Goal: Task Accomplishment & Management: Manage account settings

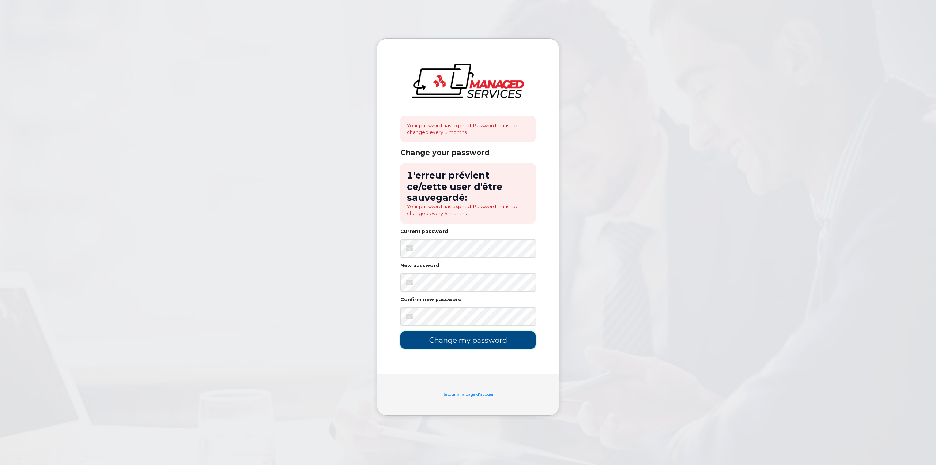
click at [455, 332] on input "Change my password" at bounding box center [467, 339] width 135 height 17
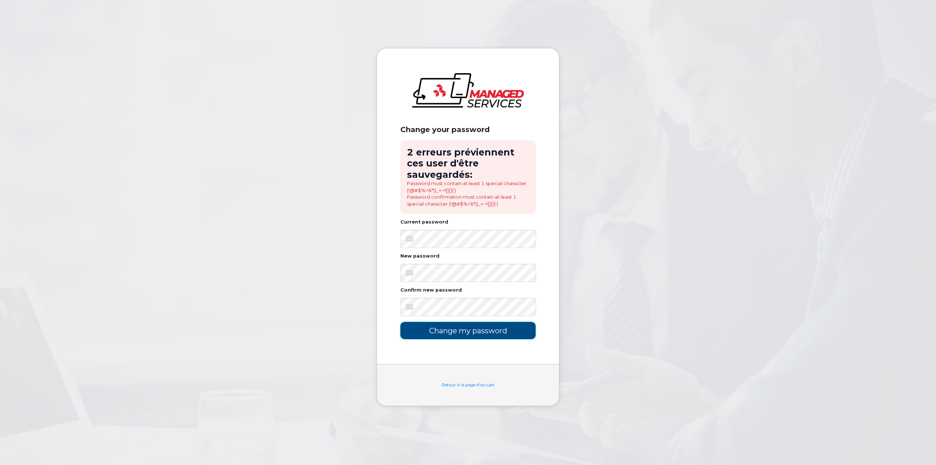
click at [459, 335] on input "Change my password" at bounding box center [467, 330] width 135 height 17
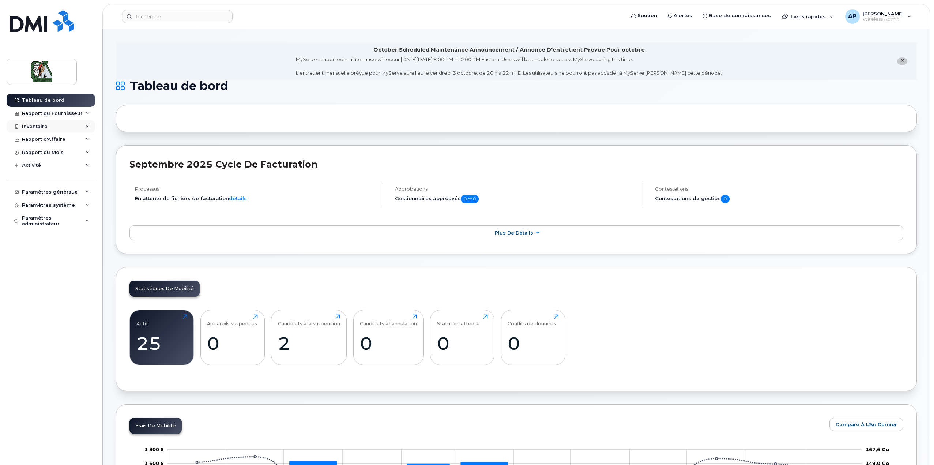
click at [39, 125] on div "Inventaire" at bounding box center [35, 127] width 26 height 6
click at [39, 140] on div "Appareils Mobile" at bounding box center [46, 139] width 43 height 7
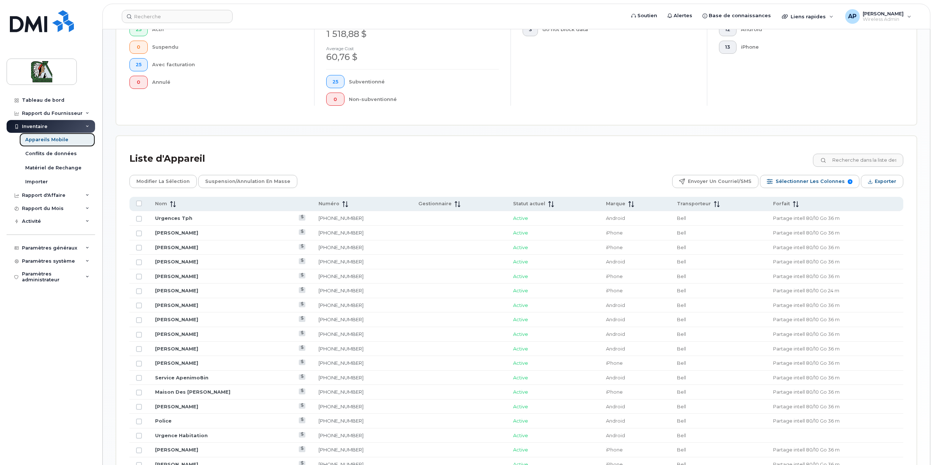
scroll to position [170, 0]
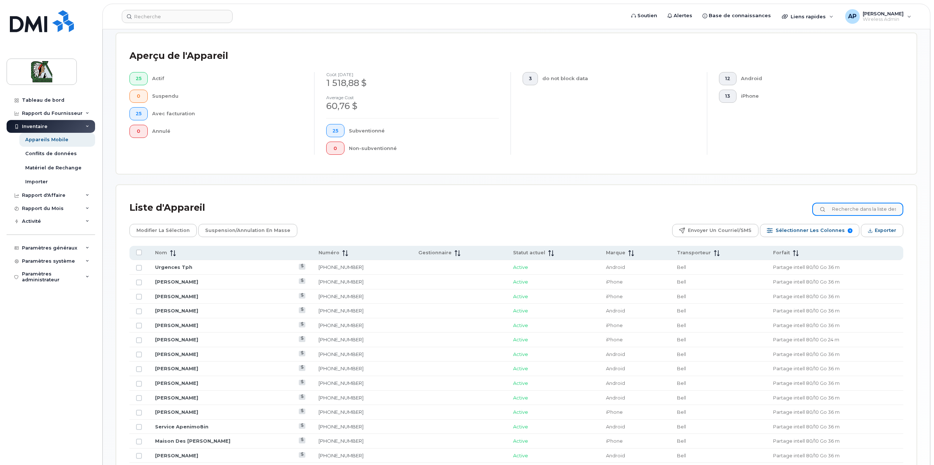
click at [848, 210] on input at bounding box center [857, 209] width 91 height 13
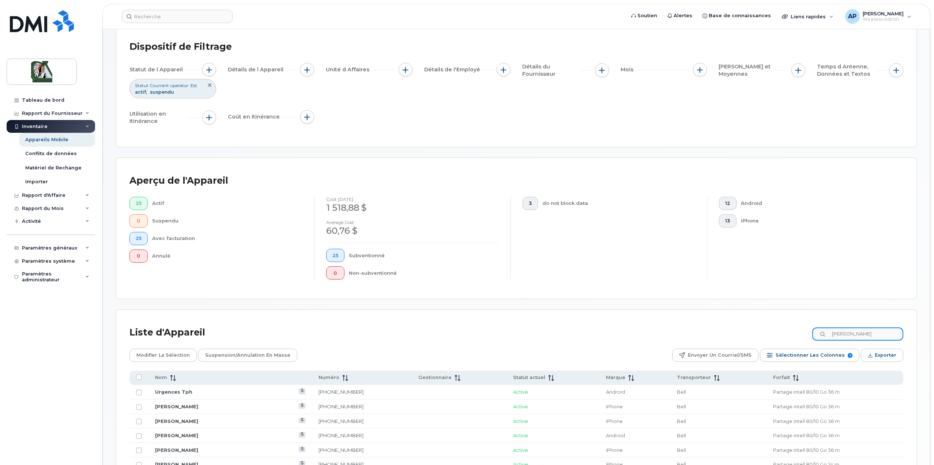
type input "alain"
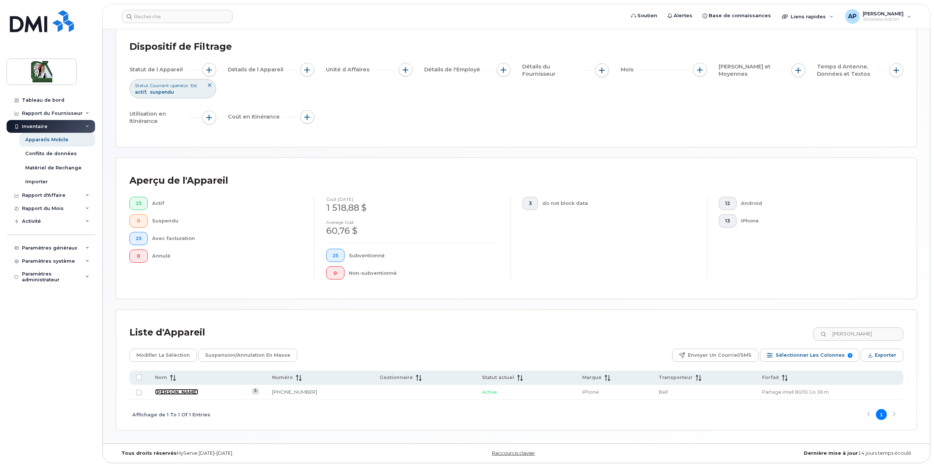
click at [177, 389] on link "[PERSON_NAME]" at bounding box center [176, 392] width 43 height 6
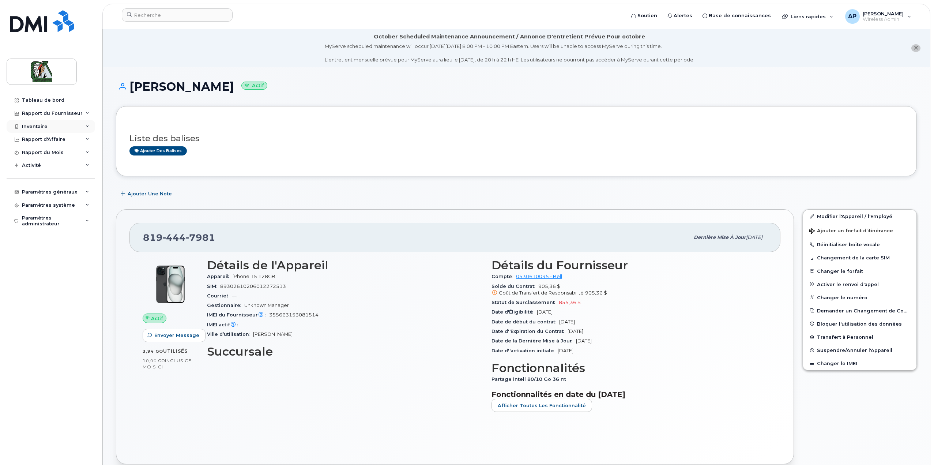
click at [25, 125] on div "Inventaire" at bounding box center [35, 127] width 26 height 6
click at [31, 138] on div "Appareils Mobile" at bounding box center [46, 139] width 43 height 7
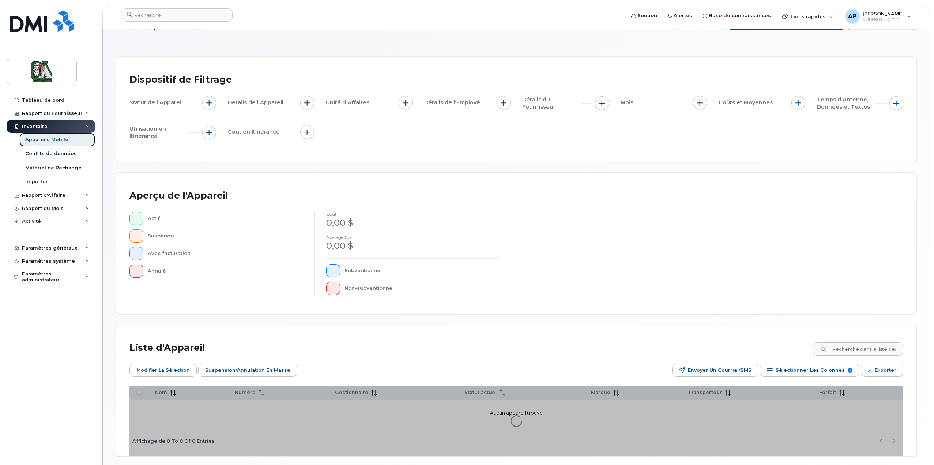
scroll to position [52, 0]
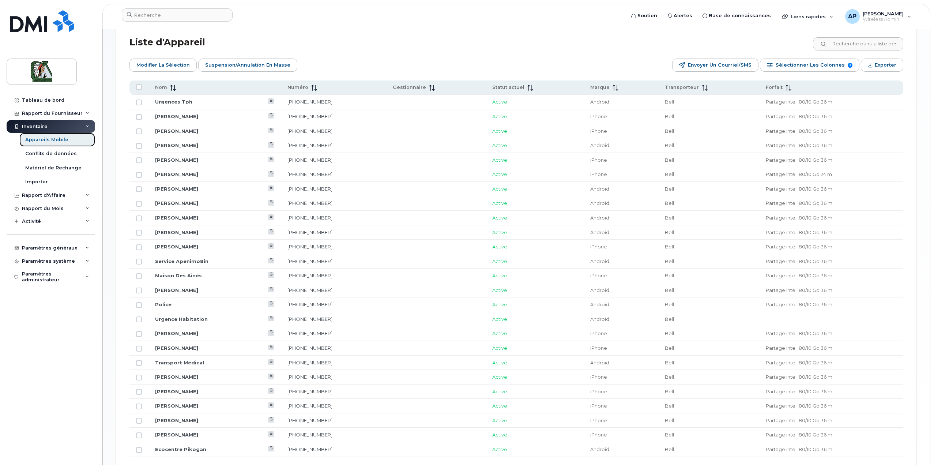
scroll to position [366, 0]
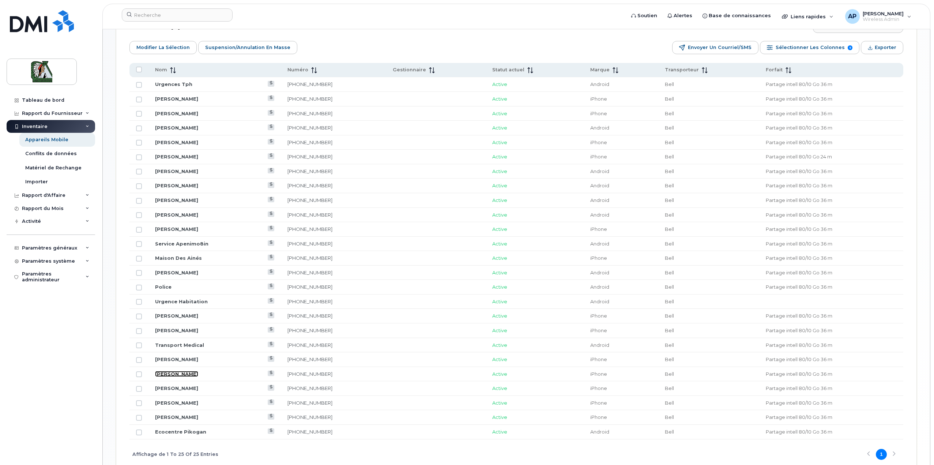
click at [177, 371] on link "[PERSON_NAME]" at bounding box center [176, 374] width 43 height 6
